Goal: Task Accomplishment & Management: Complete application form

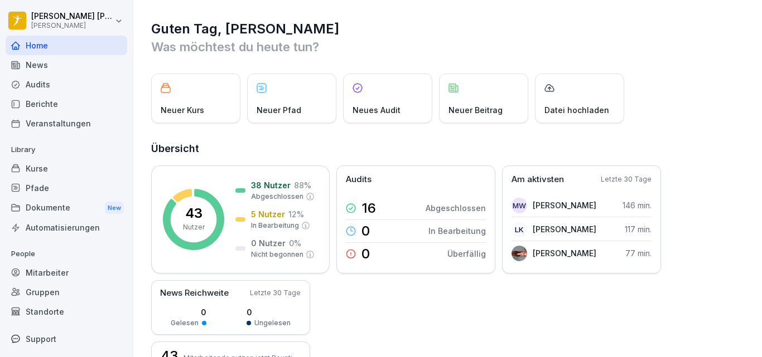
click at [62, 276] on div "Mitarbeiter" at bounding box center [67, 273] width 122 height 20
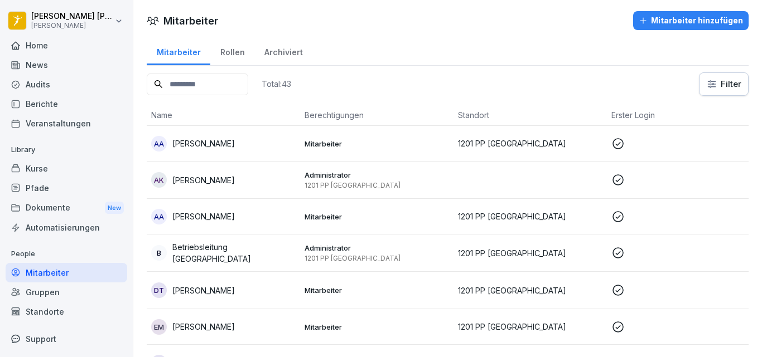
click at [706, 20] on div "Mitarbeiter hinzufügen" at bounding box center [690, 20] width 104 height 12
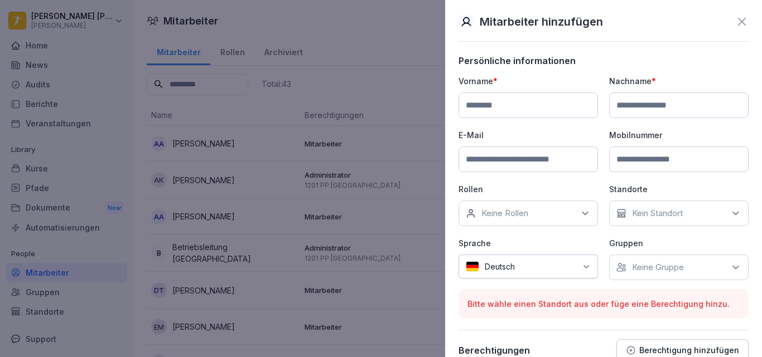
click at [525, 95] on input at bounding box center [527, 106] width 139 height 26
click at [525, 98] on input at bounding box center [527, 106] width 139 height 26
type input "******"
click at [625, 103] on input at bounding box center [678, 106] width 139 height 26
type input "*****"
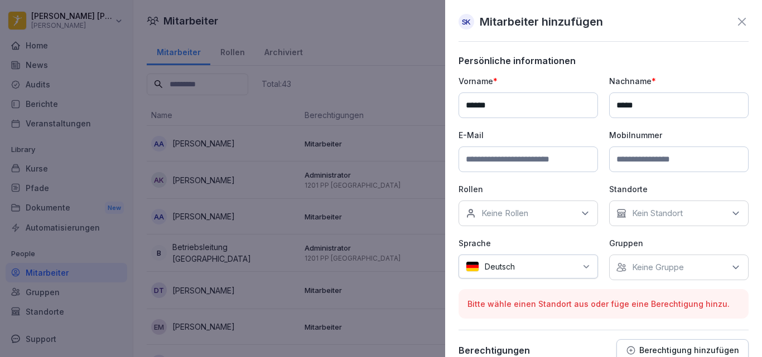
click at [559, 157] on input at bounding box center [527, 160] width 139 height 26
click at [667, 160] on input at bounding box center [678, 160] width 139 height 26
click at [578, 192] on p "Rollen" at bounding box center [527, 189] width 139 height 12
click at [584, 207] on div "Keine Rollen" at bounding box center [527, 214] width 139 height 26
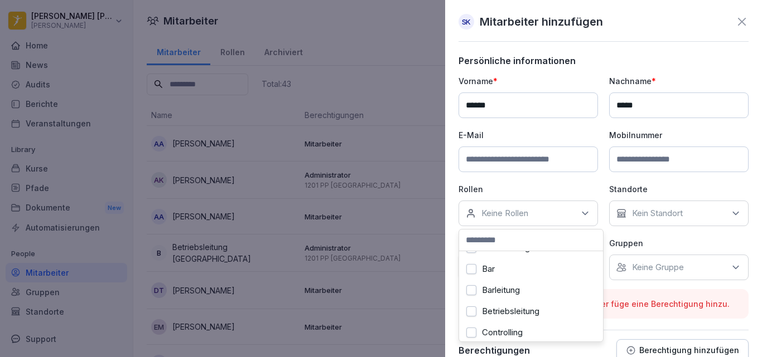
scroll to position [52, 0]
click at [473, 278] on button "Bar" at bounding box center [471, 276] width 10 height 10
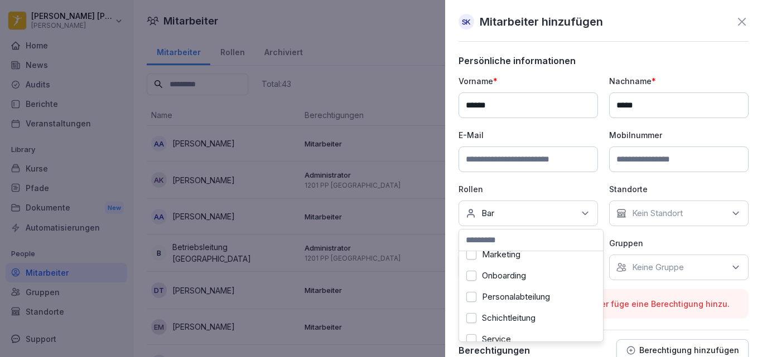
scroll to position [372, 0]
click at [472, 274] on button "Onboarding" at bounding box center [471, 274] width 10 height 10
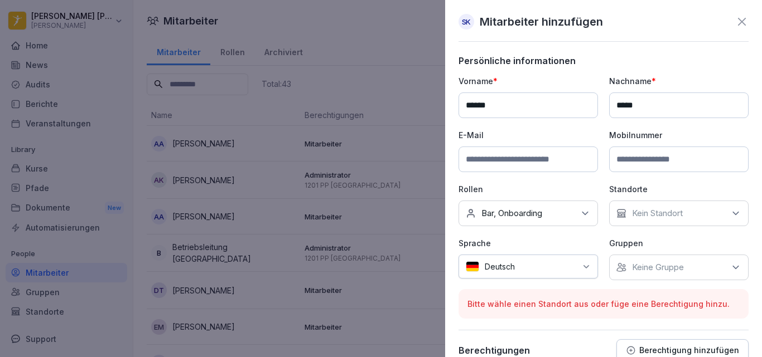
click at [730, 217] on icon at bounding box center [735, 213] width 11 height 11
click at [619, 267] on button "1201 PP [GEOGRAPHIC_DATA]" at bounding box center [618, 270] width 10 height 10
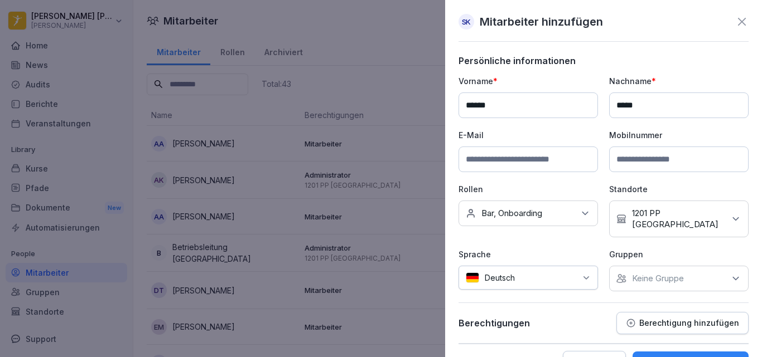
click at [596, 239] on div "Vorname * ****** Nachname * ***** E-Mail Mobilnummer Rollen Keine Rollen Bar, O…" at bounding box center [603, 183] width 290 height 216
click at [641, 273] on p "Keine Gruppe" at bounding box center [658, 278] width 52 height 11
click at [730, 273] on icon at bounding box center [735, 278] width 11 height 11
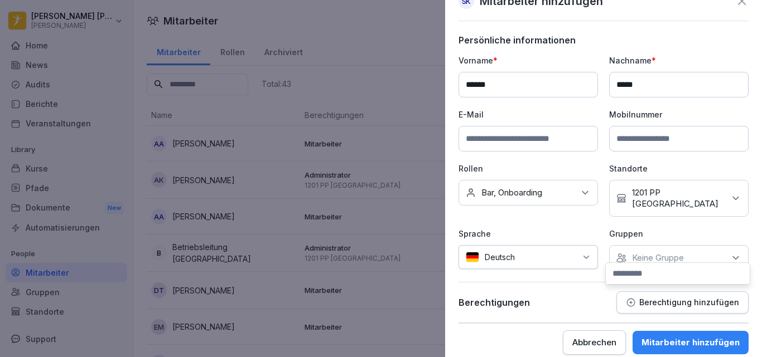
click at [722, 228] on p "Gruppen" at bounding box center [678, 234] width 139 height 12
click at [730, 253] on icon at bounding box center [735, 258] width 11 height 11
click at [600, 269] on div "Persönliche informationen Vorname * ****** Nachname * ***** E-Mail Mobilnummer …" at bounding box center [603, 179] width 290 height 289
click at [730, 253] on icon at bounding box center [735, 258] width 11 height 11
click at [738, 228] on p "Gruppen" at bounding box center [678, 234] width 139 height 12
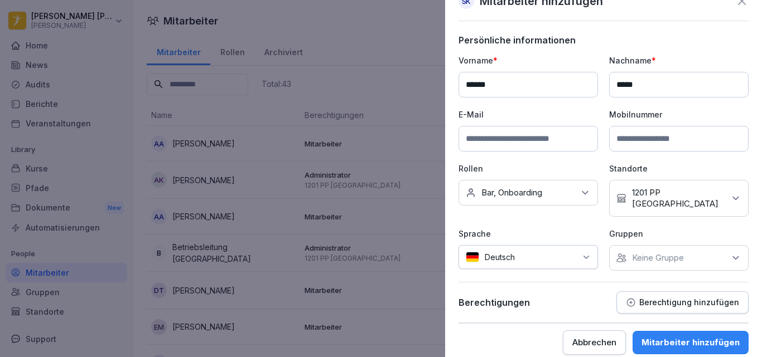
click at [716, 298] on p "Berechtigung hinzufügen" at bounding box center [689, 302] width 100 height 9
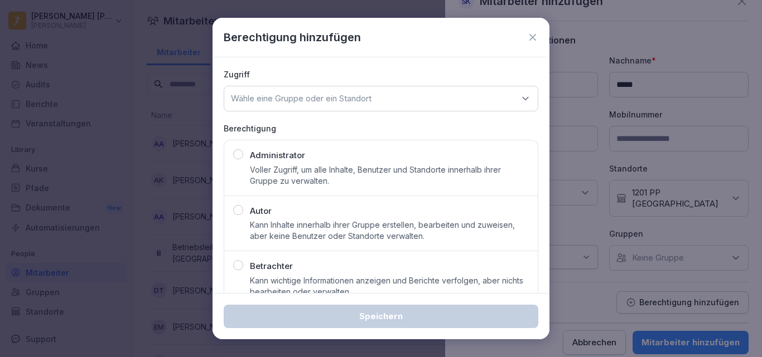
click at [393, 269] on div "Betrachter Kann wichtige Informationen anzeigen und Berichte verfolgen, aber ni…" at bounding box center [389, 278] width 279 height 37
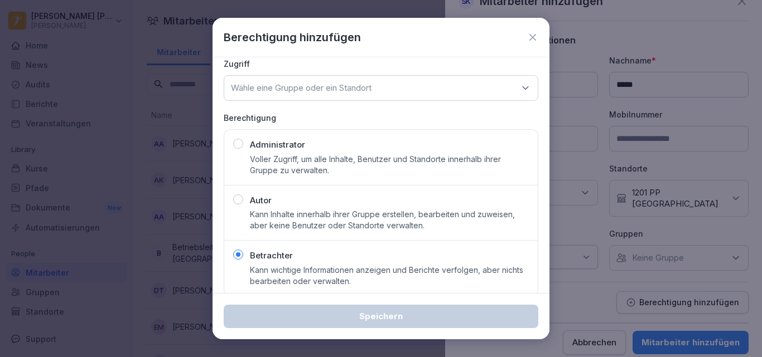
scroll to position [0, 0]
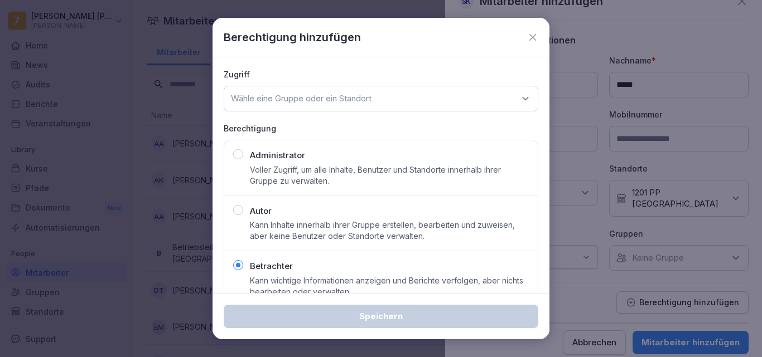
click at [510, 94] on div "Wähle eine Gruppe oder ein Standort" at bounding box center [381, 99] width 314 height 26
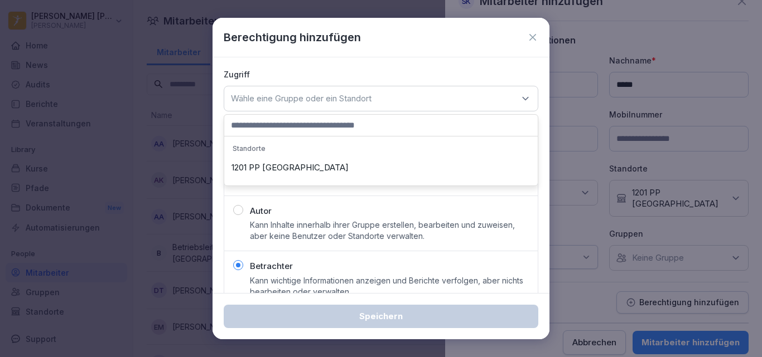
click at [433, 171] on div "1201 PP [GEOGRAPHIC_DATA]" at bounding box center [381, 167] width 308 height 21
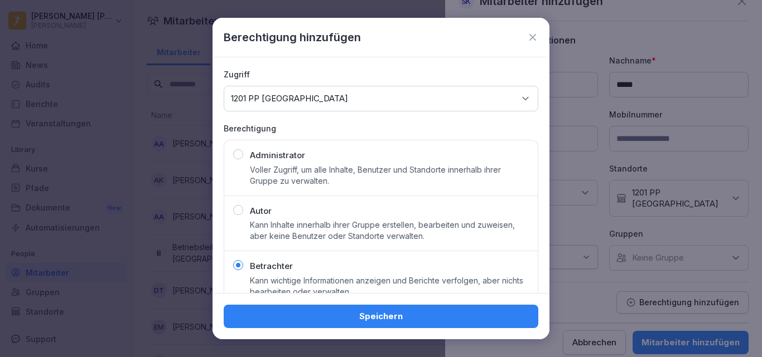
click at [413, 311] on div "Speichern" at bounding box center [380, 317] width 297 height 12
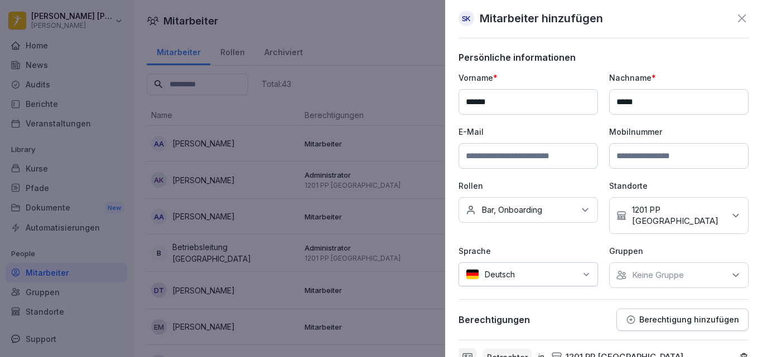
scroll to position [2, 0]
click at [528, 163] on input at bounding box center [527, 157] width 139 height 26
